Goal: Answer question/provide support

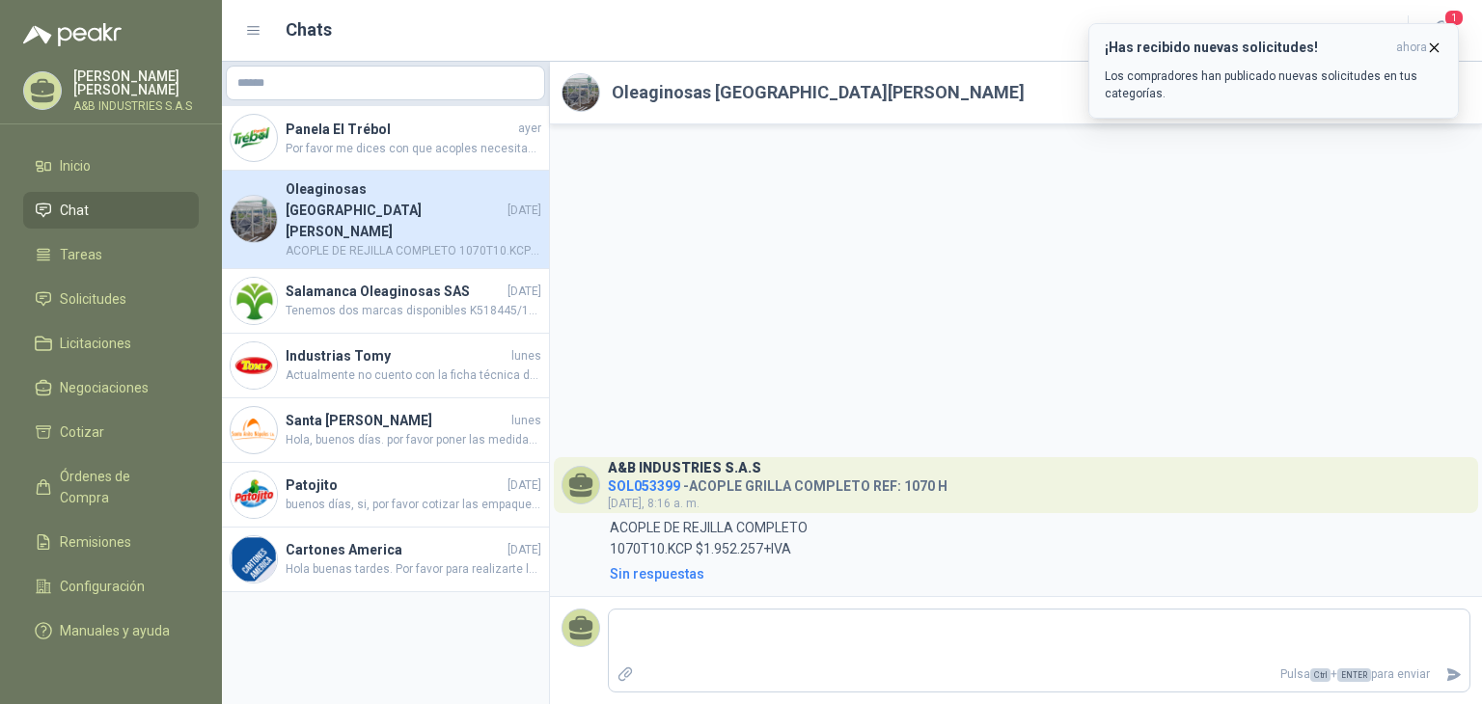
click at [1262, 59] on div "¡Has recibido nuevas solicitudes! ahora Los compradores han publicado nuevas so…" at bounding box center [1274, 71] width 338 height 63
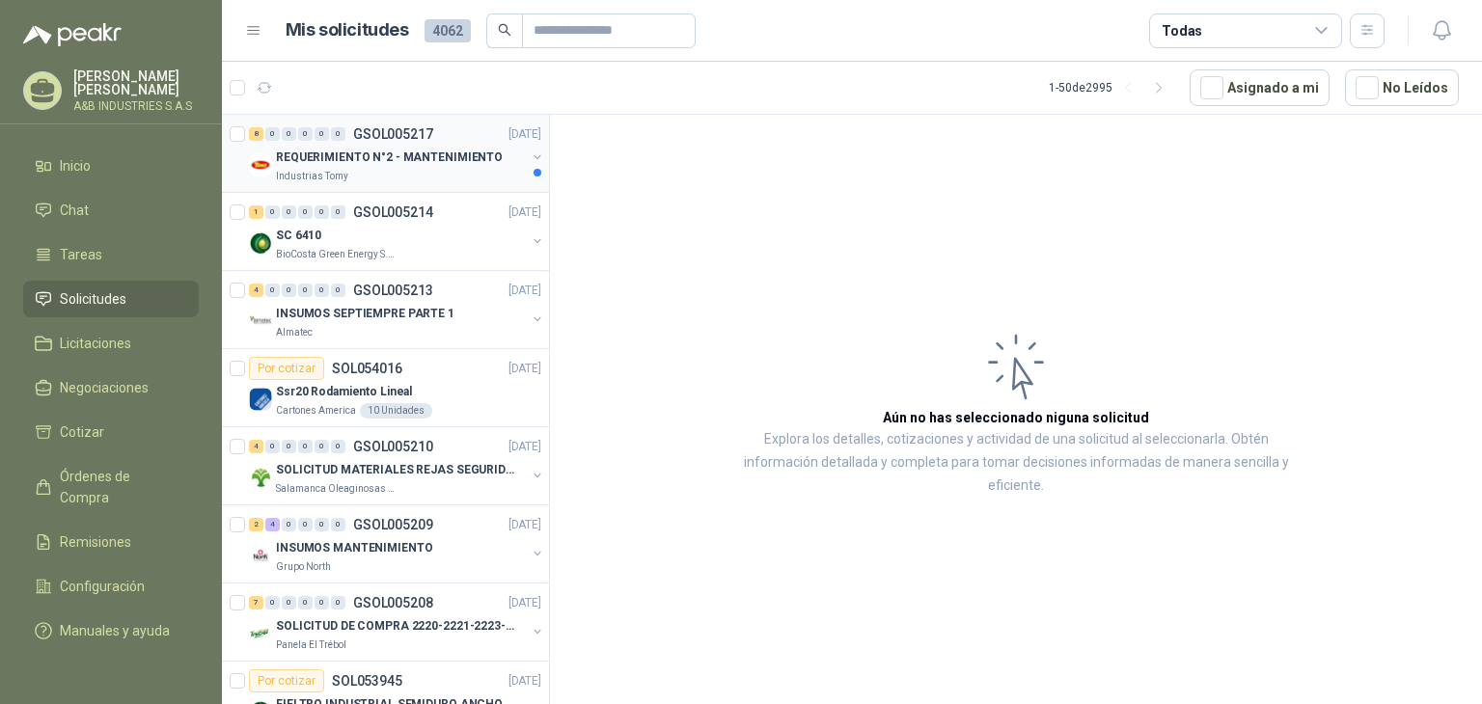
click at [316, 167] on div "REQUERIMIENTO N°2 - MANTENIMIENTO" at bounding box center [401, 157] width 250 height 23
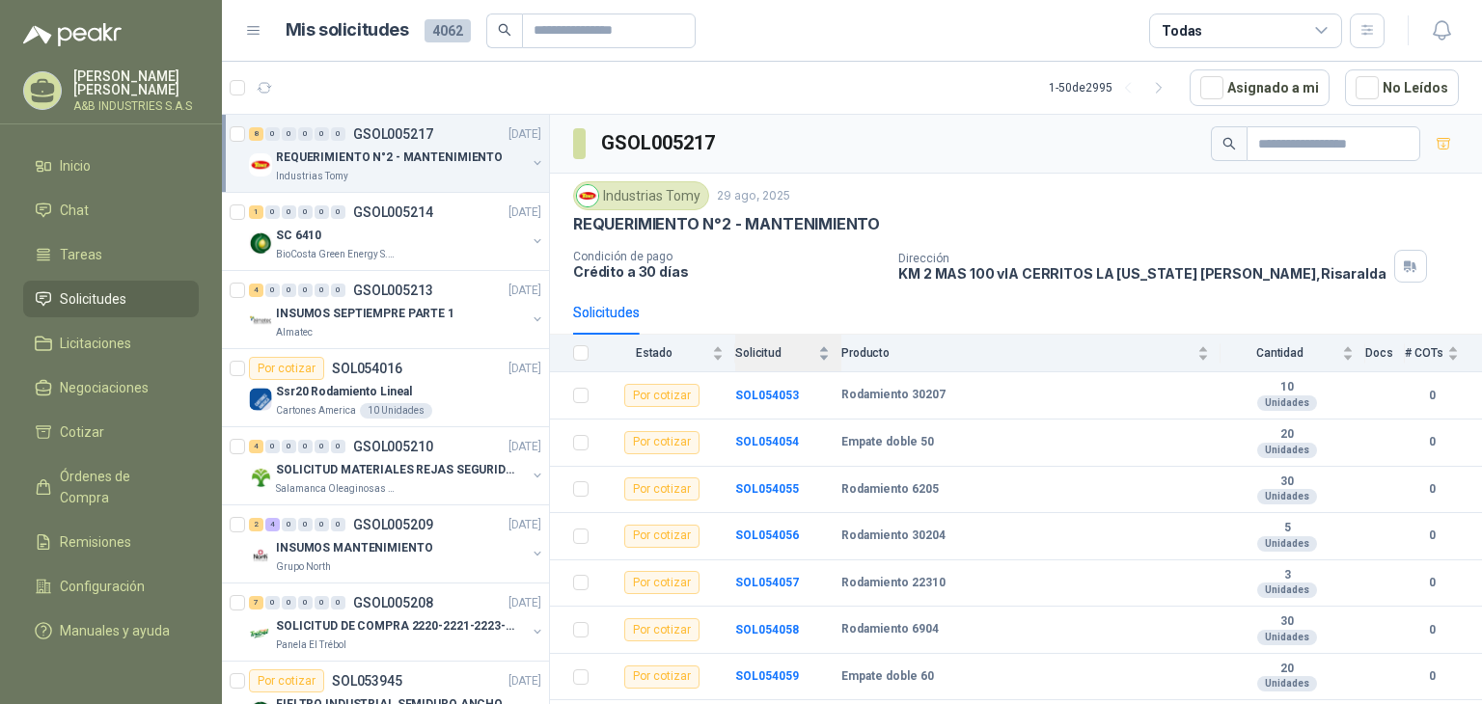
scroll to position [35, 0]
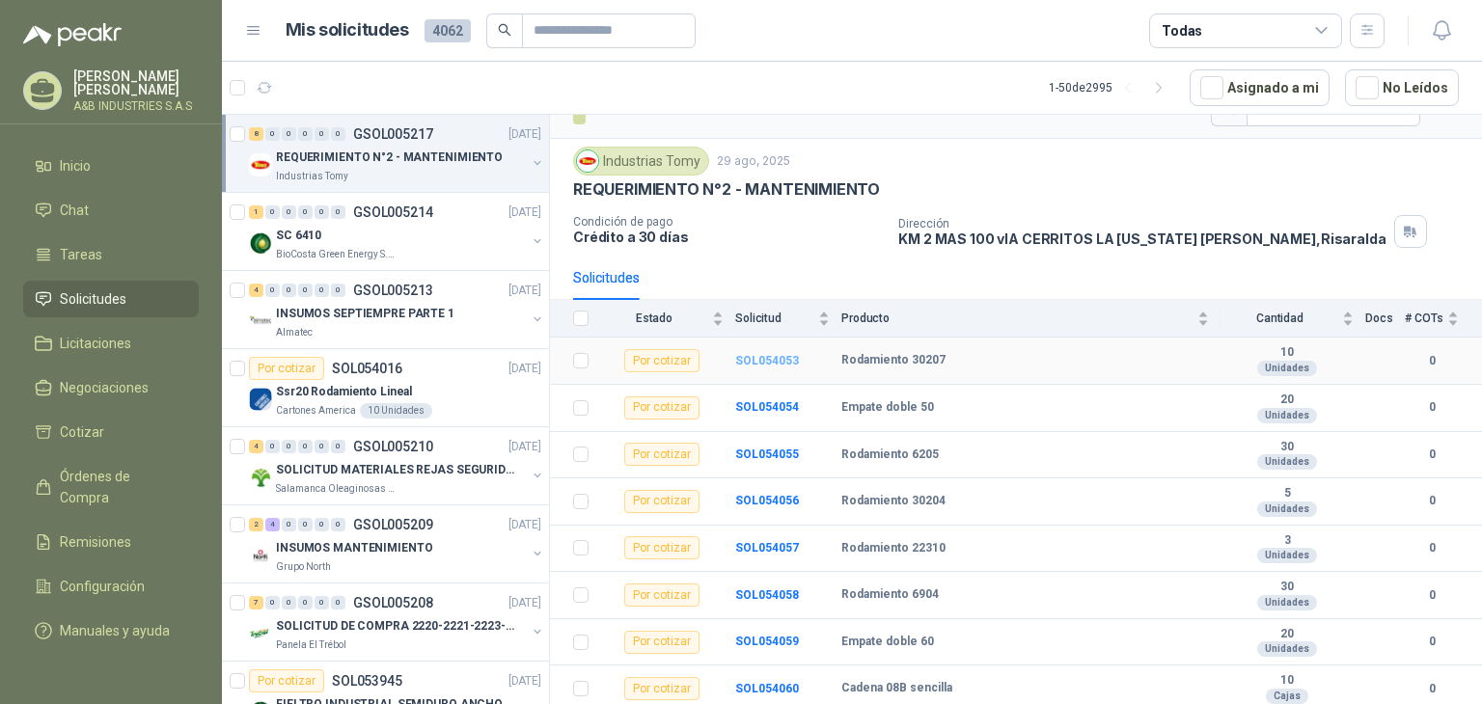
click at [749, 357] on b "SOL054053" at bounding box center [767, 361] width 64 height 14
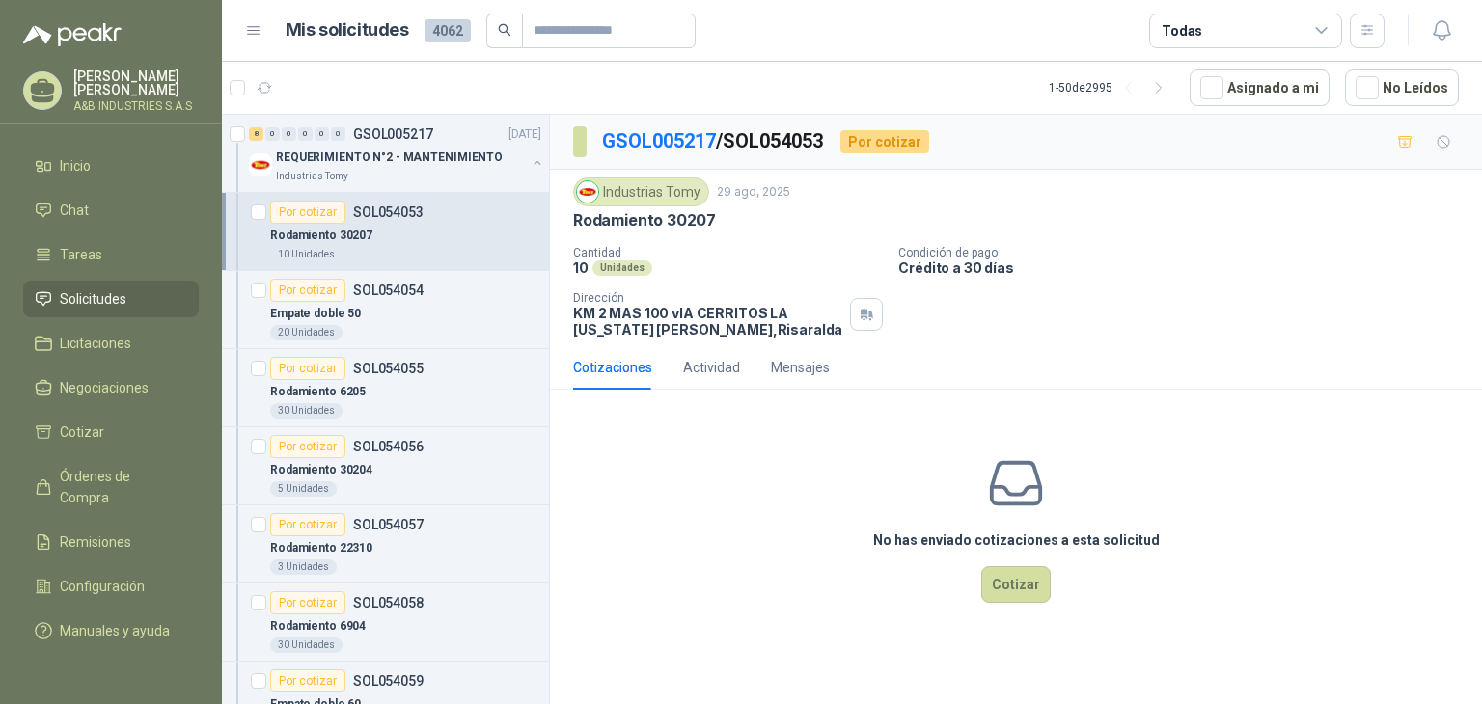
click at [444, 234] on div "Rodamiento 30207" at bounding box center [405, 235] width 271 height 23
drag, startPoint x: 490, startPoint y: 217, endPoint x: 511, endPoint y: 202, distance: 26.2
click at [490, 217] on div "Por cotizar SOL054053" at bounding box center [405, 212] width 271 height 23
click at [401, 162] on p "REQUERIMIENTO N°2 - MANTENIMIENTO" at bounding box center [389, 158] width 227 height 18
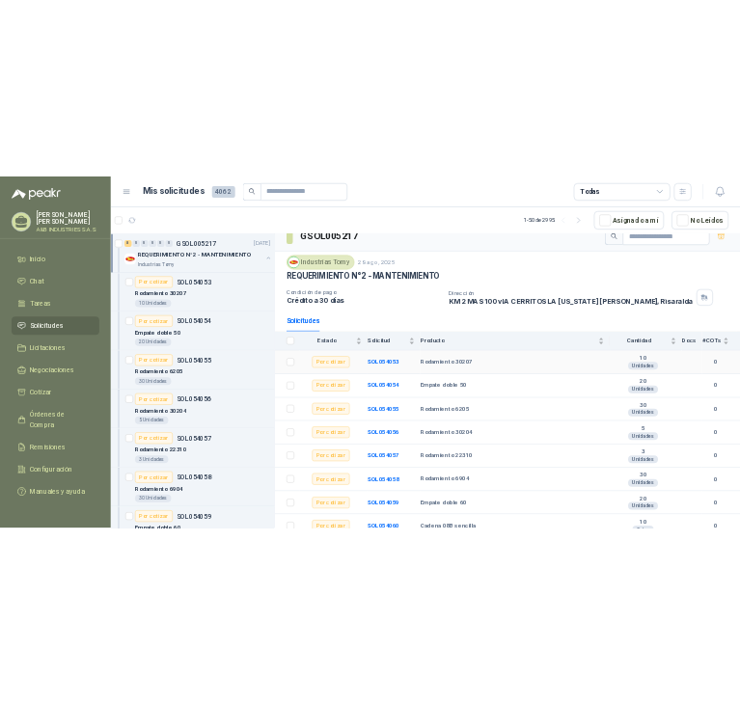
scroll to position [35, 0]
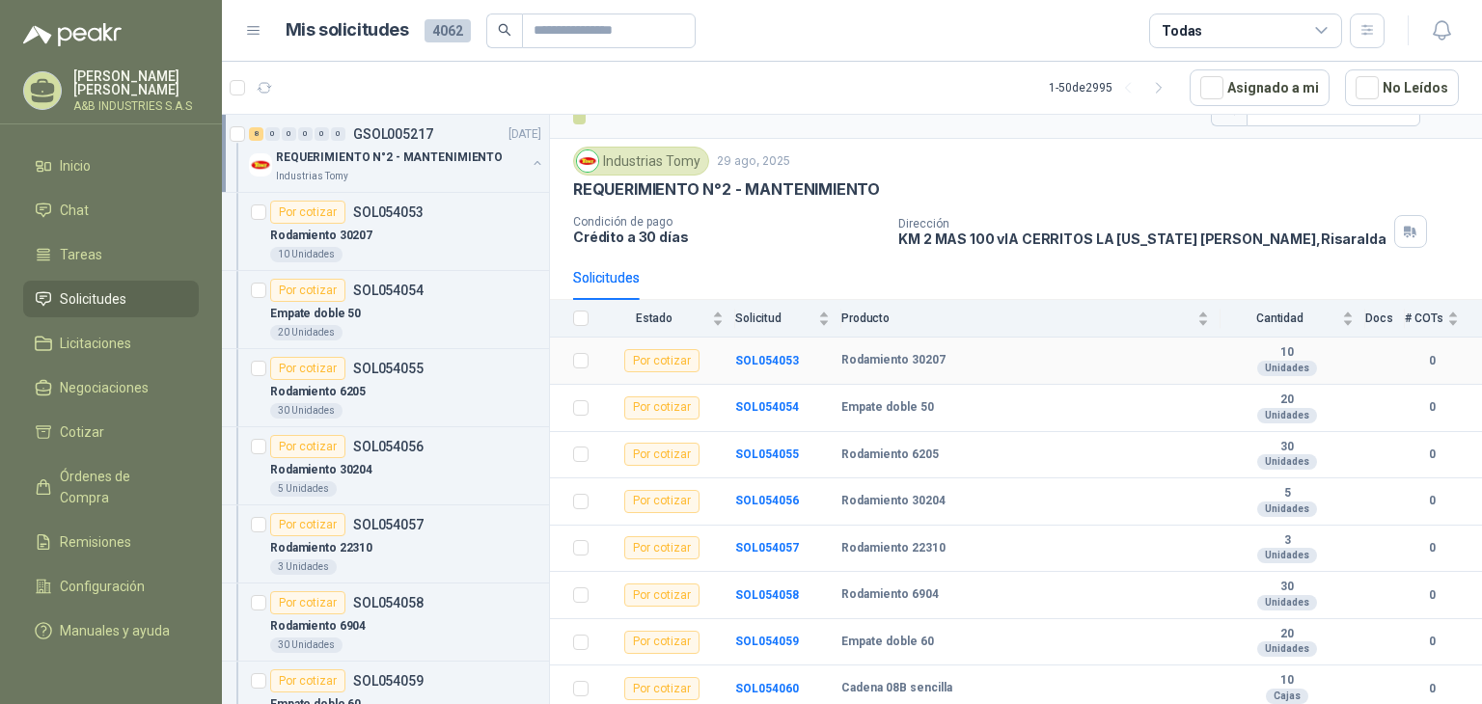
drag, startPoint x: 827, startPoint y: 351, endPoint x: 900, endPoint y: 352, distance: 73.3
click at [988, 352] on tr "Por cotizar SOL054053 Rodamiento 30207  10 Unidades 0" at bounding box center [1016, 361] width 932 height 47
copy tr "Rodamiento 30207"
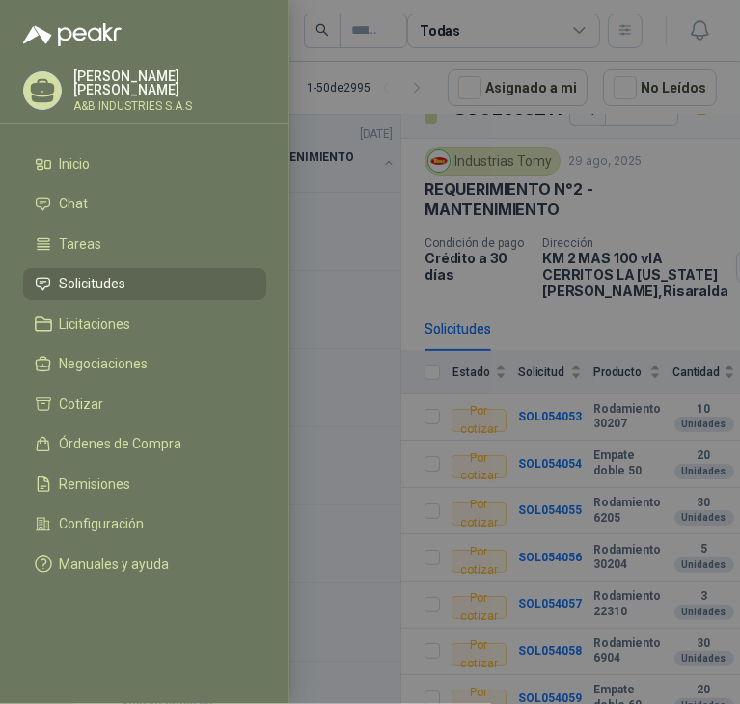
click at [490, 217] on div at bounding box center [370, 352] width 740 height 704
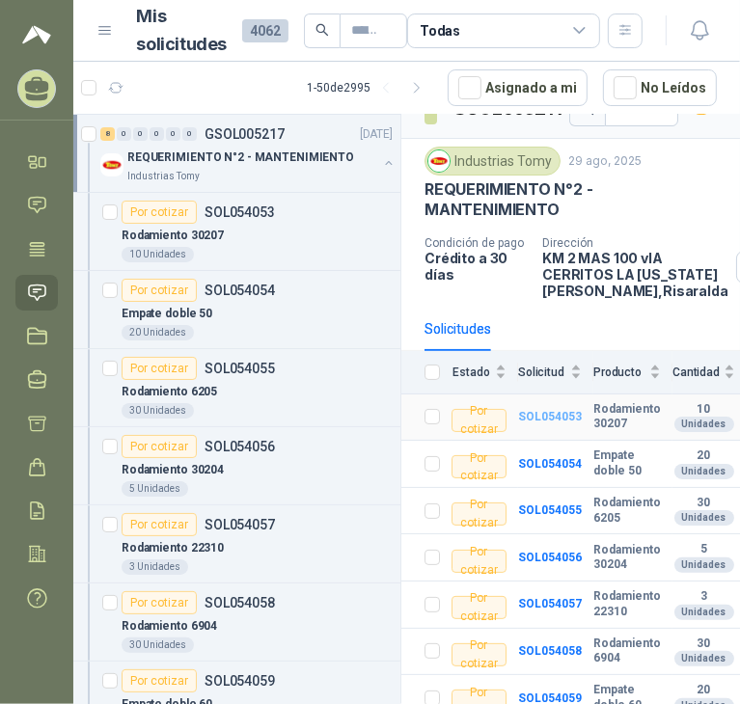
click at [556, 424] on b "SOL054053" at bounding box center [550, 417] width 64 height 14
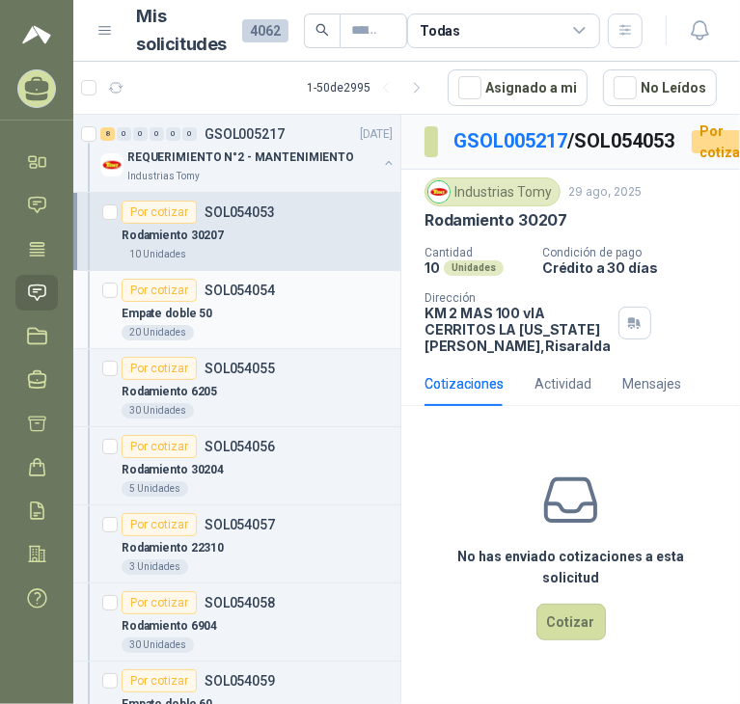
click at [248, 284] on p "SOL054054" at bounding box center [240, 291] width 70 height 14
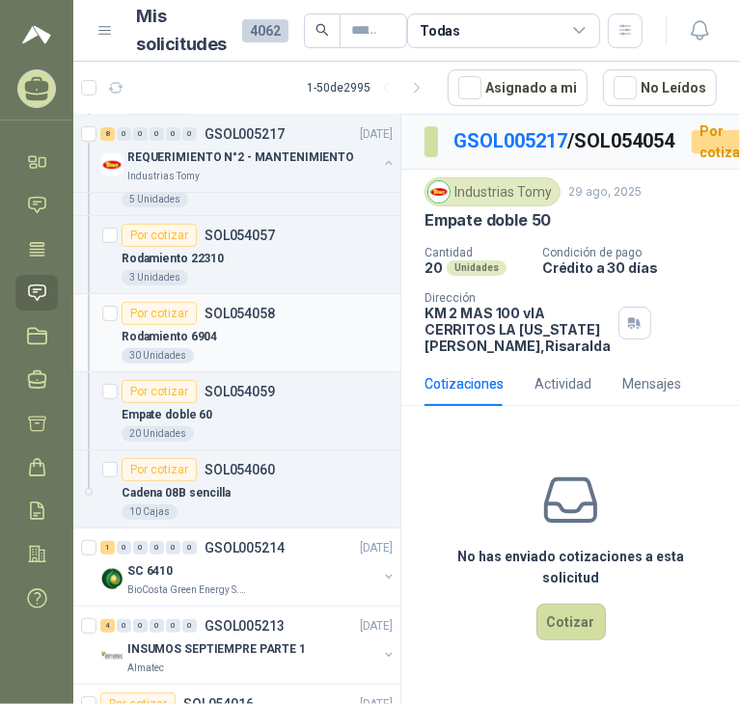
scroll to position [193, 0]
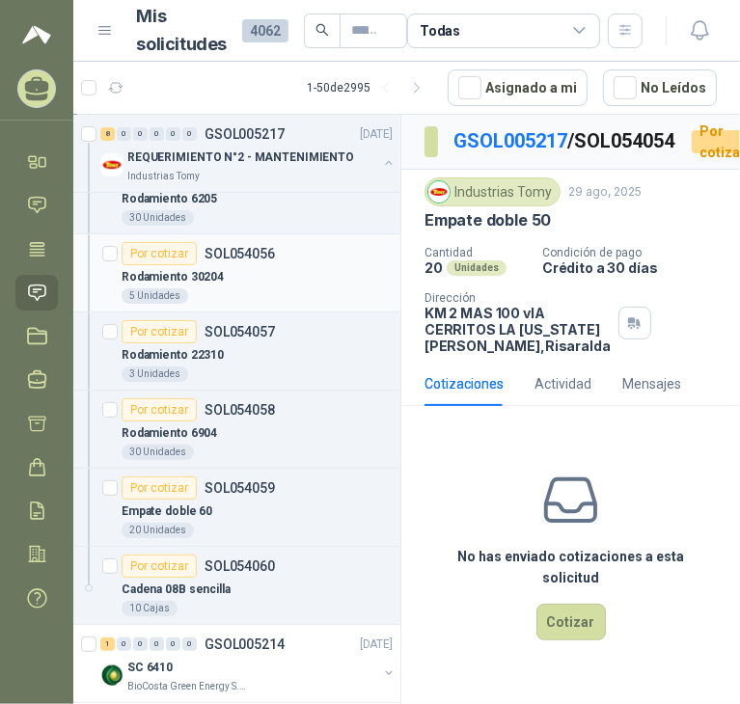
click at [227, 267] on div "Rodamiento 30204" at bounding box center [257, 276] width 271 height 23
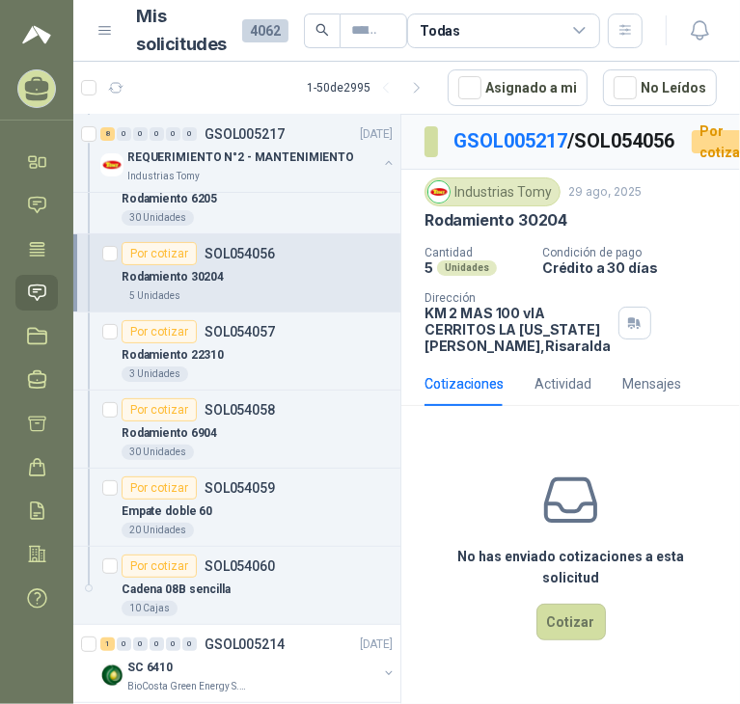
click at [490, 231] on p "Rodamiento 30204" at bounding box center [496, 220] width 143 height 20
copy p "Rodamiento 30204"
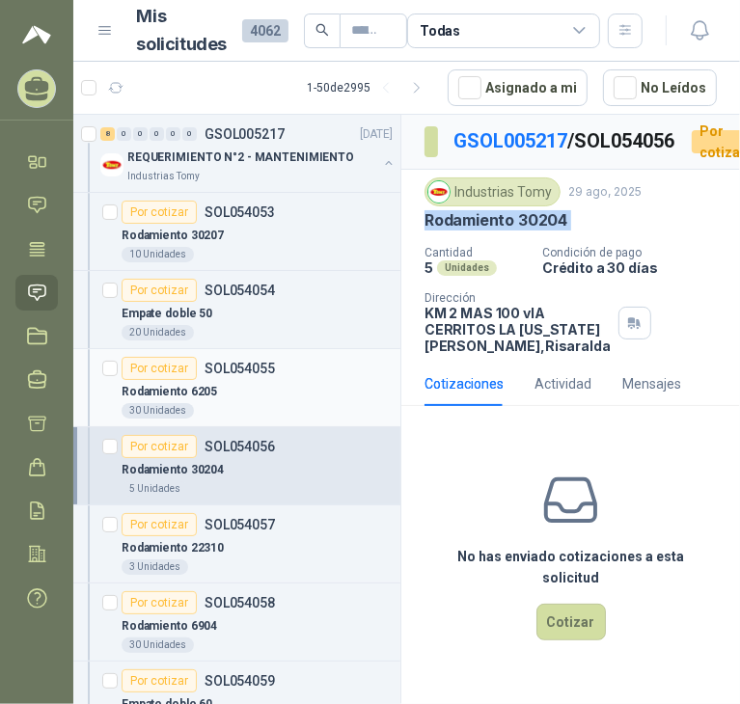
click at [192, 384] on p "Rodamiento 6205" at bounding box center [170, 392] width 96 height 18
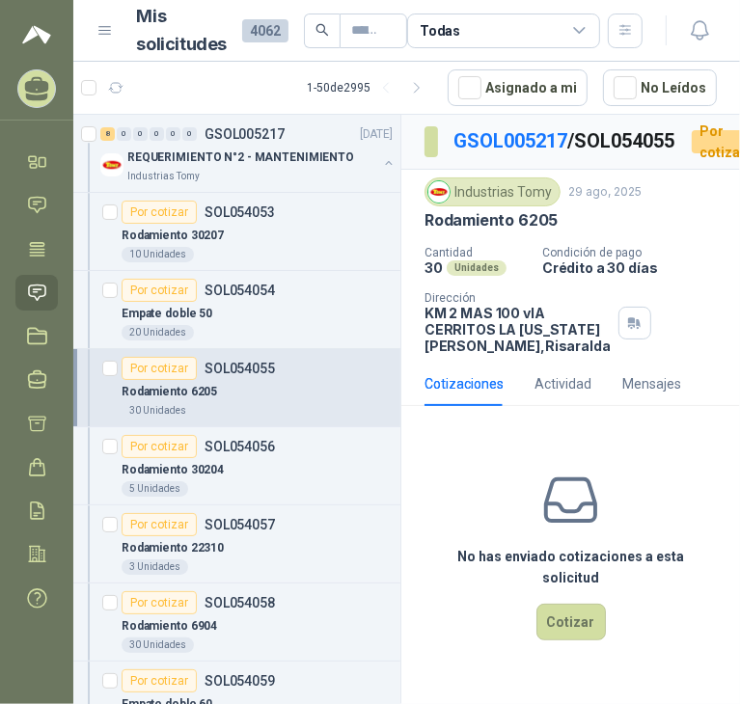
click at [473, 231] on p "Rodamiento 6205" at bounding box center [491, 220] width 133 height 20
click at [472, 231] on p "Rodamiento 6205" at bounding box center [491, 220] width 133 height 20
copy p "Rodamiento 6205"
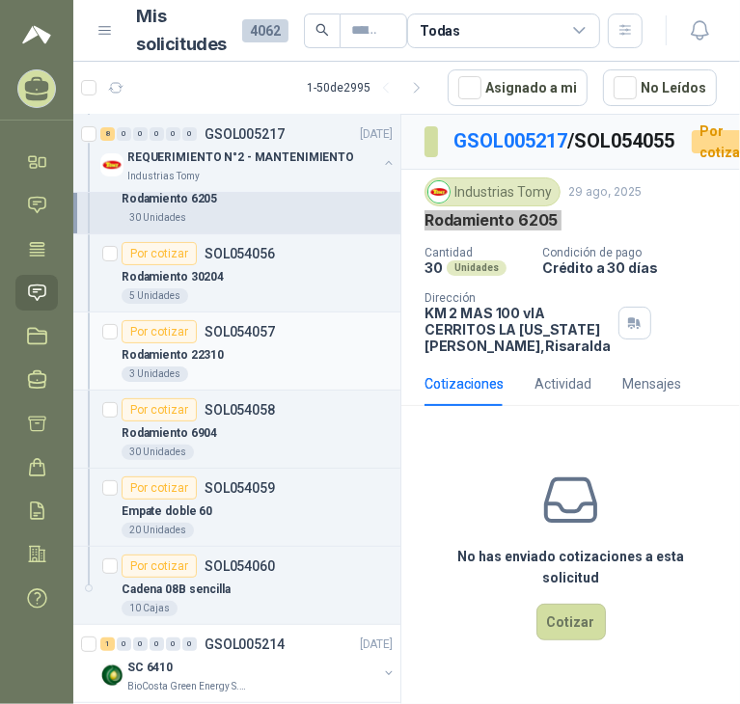
scroll to position [289, 0]
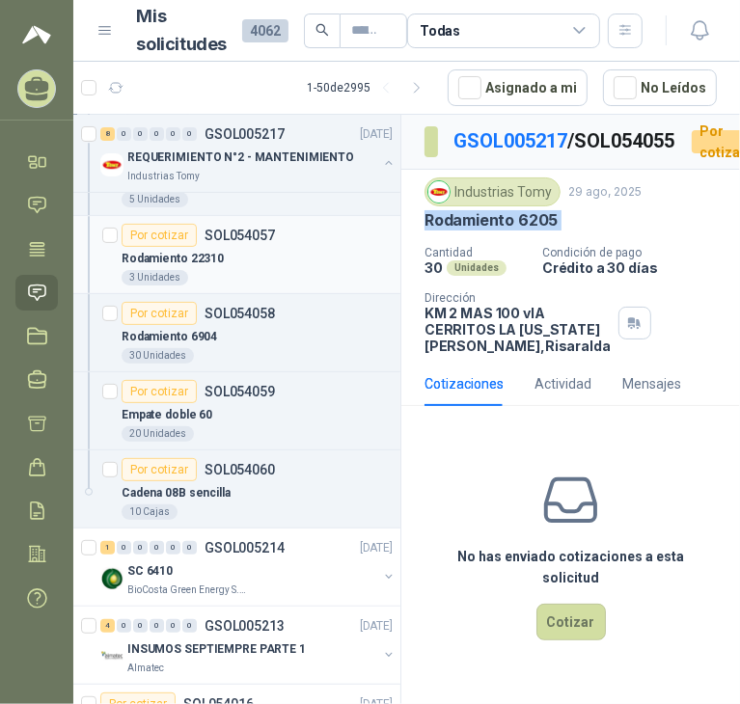
click at [211, 250] on p "Rodamiento 22310" at bounding box center [173, 259] width 102 height 18
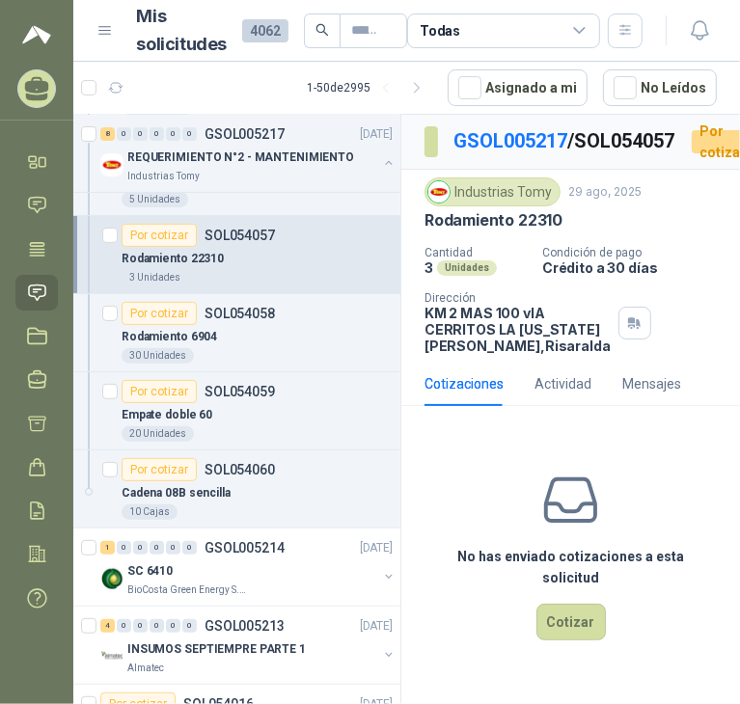
click at [516, 231] on p "Rodamiento 22310" at bounding box center [494, 220] width 138 height 20
click at [515, 231] on p "Rodamiento 22310" at bounding box center [494, 220] width 138 height 20
copy p "Rodamiento 22310"
click at [224, 348] on div "30 Unidades" at bounding box center [257, 355] width 271 height 15
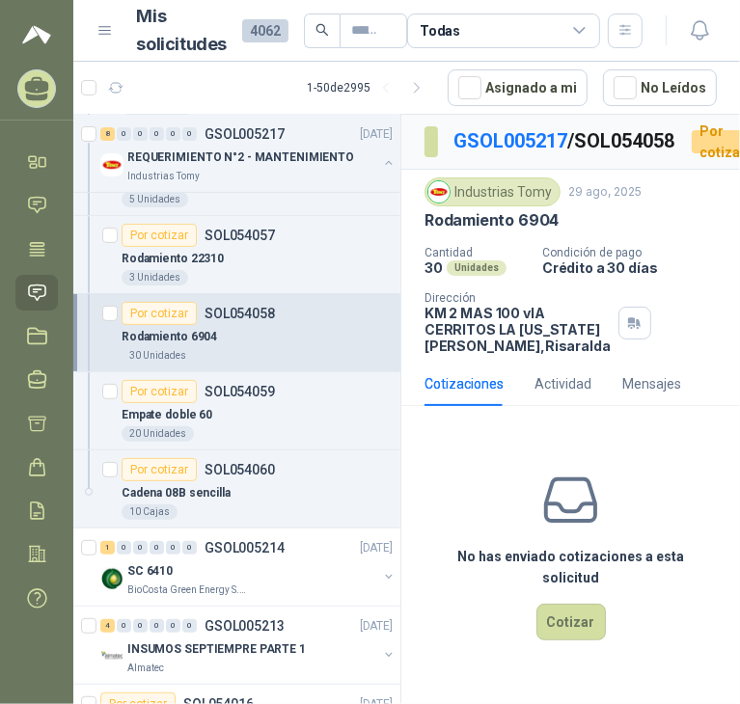
click at [482, 231] on p "Rodamiento 6904" at bounding box center [492, 220] width 134 height 20
copy p "Rodamiento 6904"
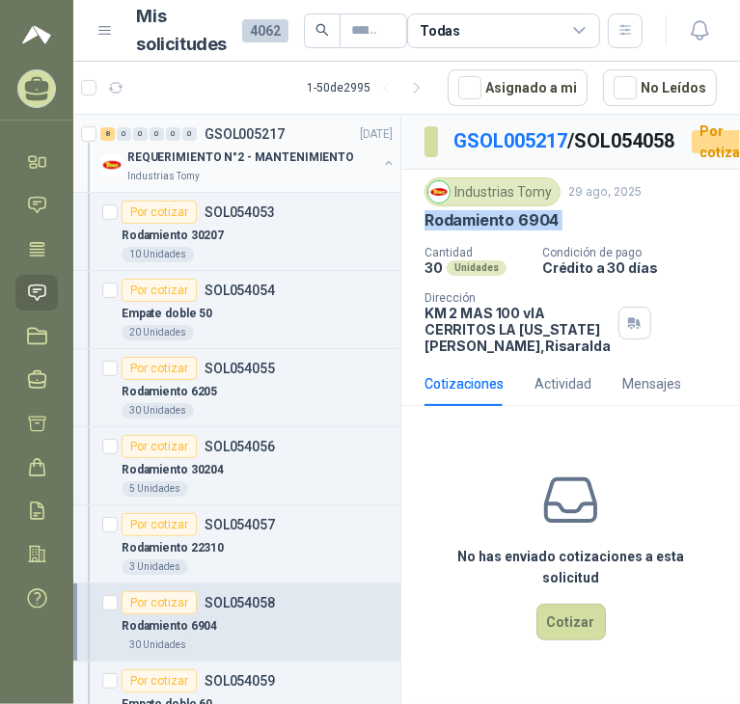
click at [335, 181] on div "Industrias Tomy" at bounding box center [252, 176] width 250 height 15
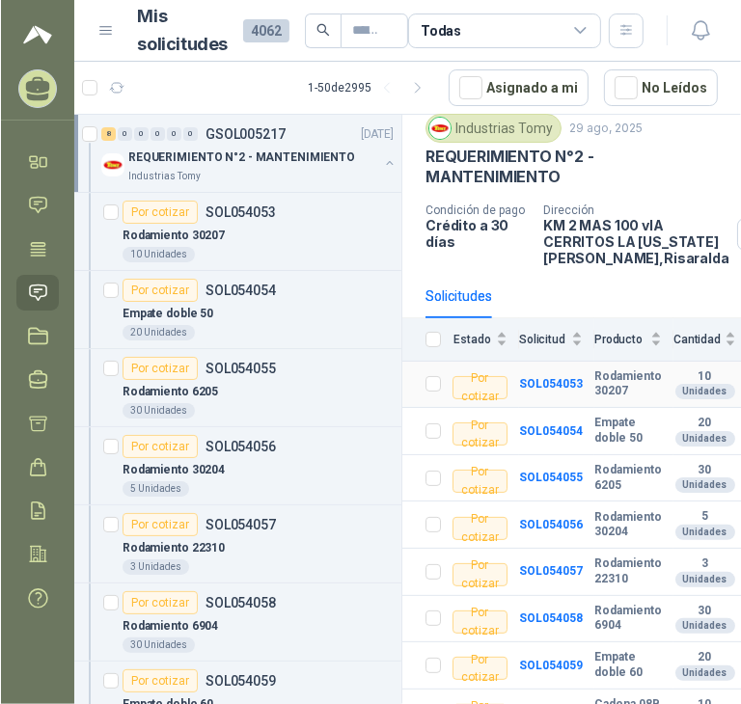
scroll to position [123, 0]
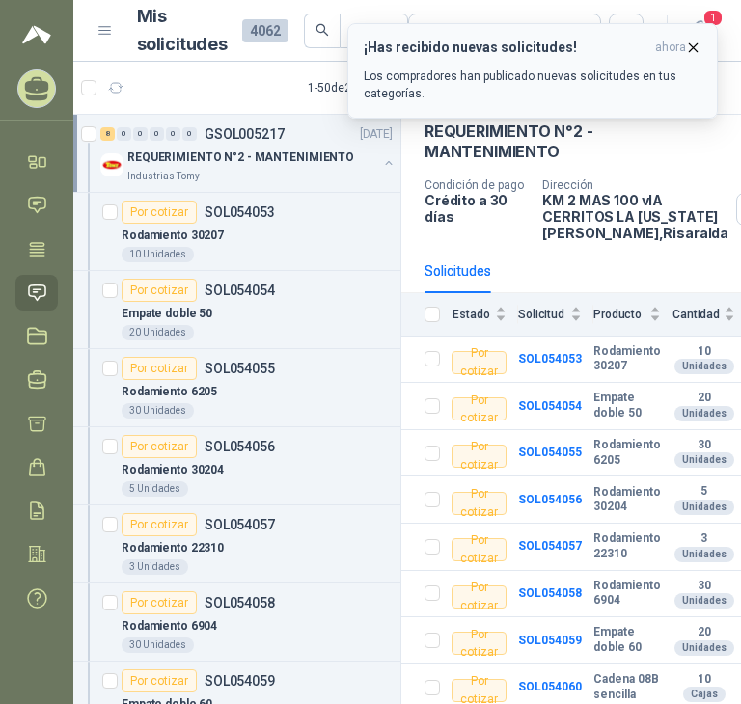
click at [587, 72] on p "Los compradores han publicado nuevas solicitudes en tus categorías." at bounding box center [533, 85] width 338 height 35
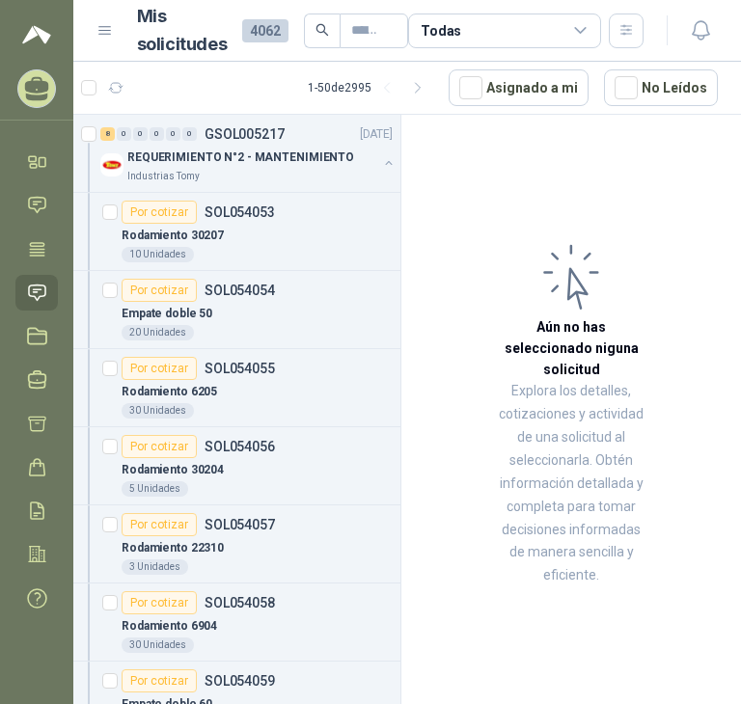
click at [269, 31] on span "4062" at bounding box center [265, 30] width 46 height 23
click at [19, 295] on link "Solicitudes" at bounding box center [36, 293] width 42 height 36
click at [41, 296] on icon at bounding box center [37, 292] width 16 height 15
click at [41, 294] on icon at bounding box center [37, 293] width 20 height 20
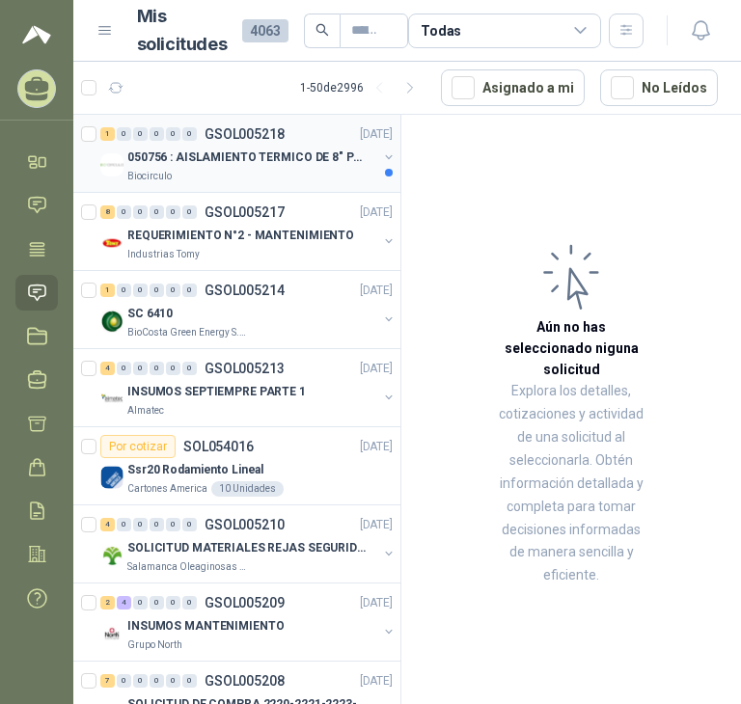
click at [289, 160] on p "050756 : AISLAMIENTO TERMICO DE 8" PARA TUBERIA" at bounding box center [247, 158] width 240 height 18
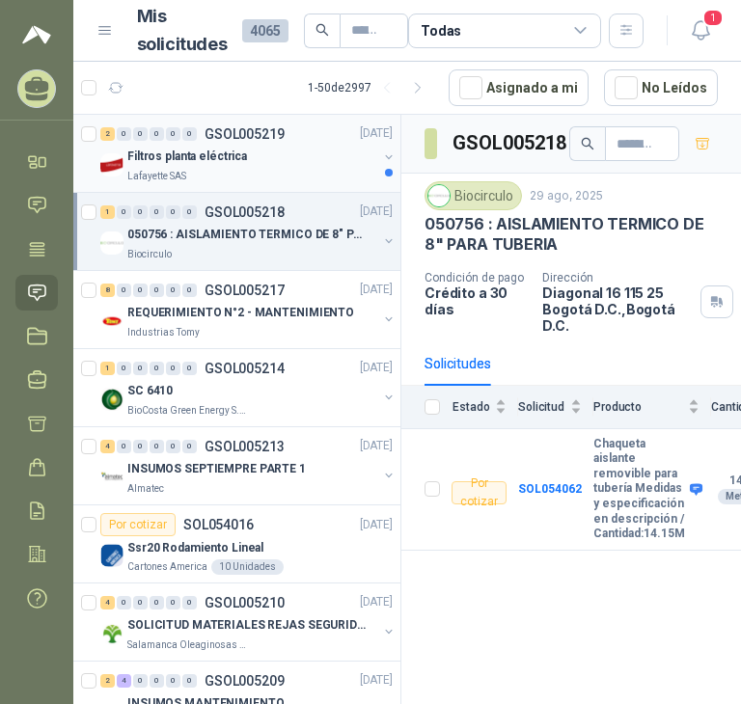
click at [201, 169] on div "Lafayette SAS" at bounding box center [252, 176] width 250 height 15
